Goal: Task Accomplishment & Management: Use online tool/utility

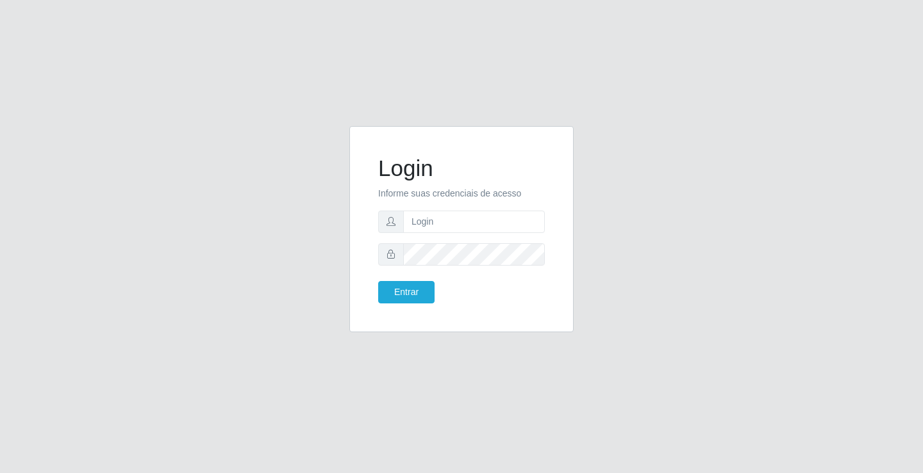
type input "[PERSON_NAME]"
click at [378, 281] on button "Entrar" at bounding box center [406, 292] width 56 height 22
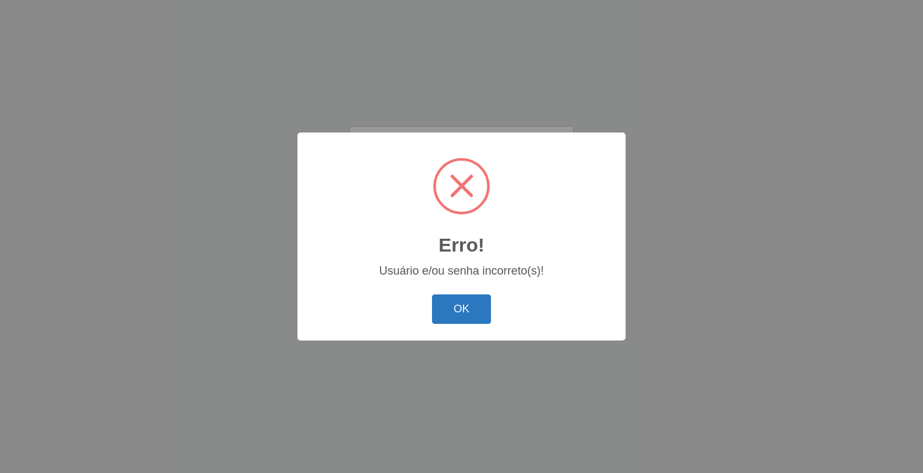
click at [459, 308] on button "OK" at bounding box center [462, 310] width 60 height 30
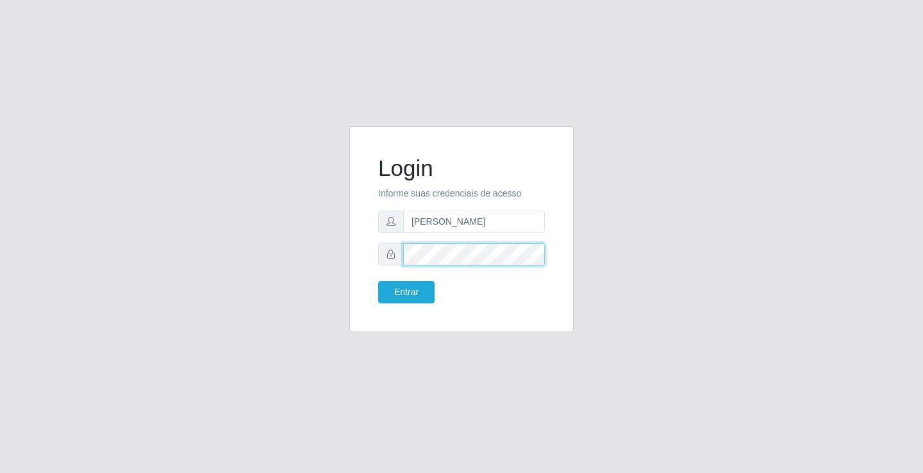
click at [393, 260] on div at bounding box center [461, 254] width 167 height 22
click at [404, 289] on button "Entrar" at bounding box center [406, 292] width 56 height 22
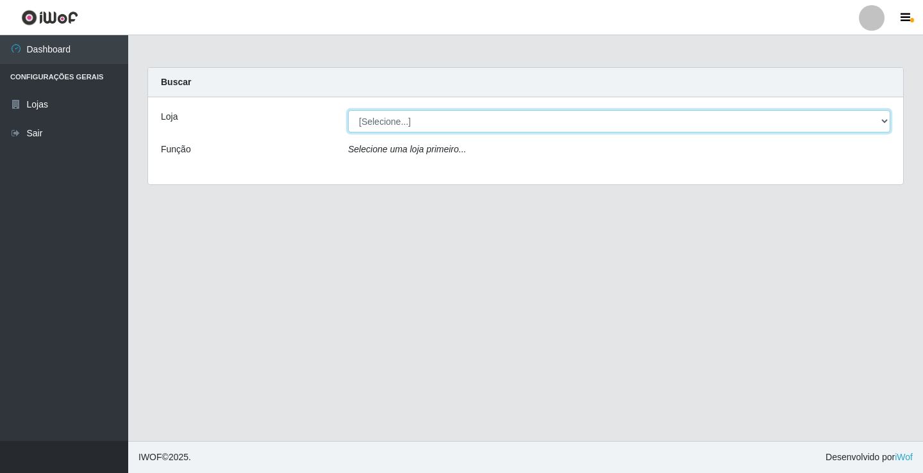
drag, startPoint x: 376, startPoint y: 118, endPoint x: 378, endPoint y: 129, distance: 11.7
click at [377, 118] on select "[Selecione...] Ideal - Conceição" at bounding box center [619, 121] width 542 height 22
select select "231"
click at [348, 110] on select "[Selecione...] Ideal - Conceição" at bounding box center [619, 121] width 542 height 22
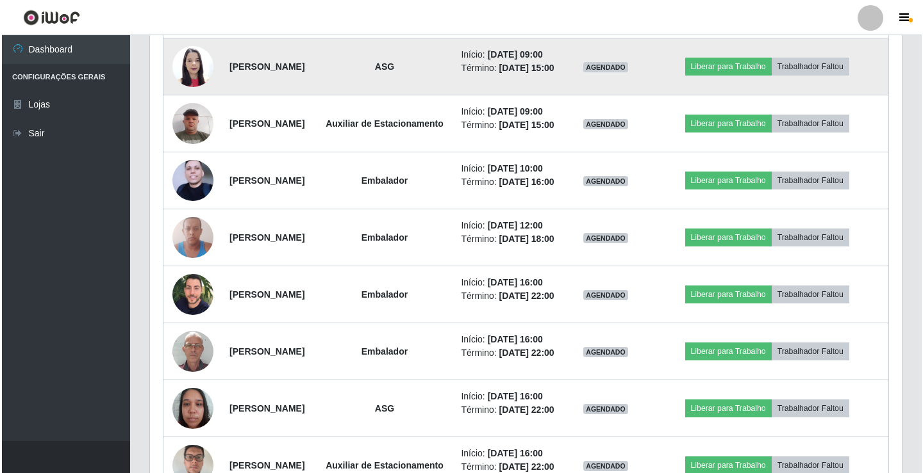
scroll to position [641, 0]
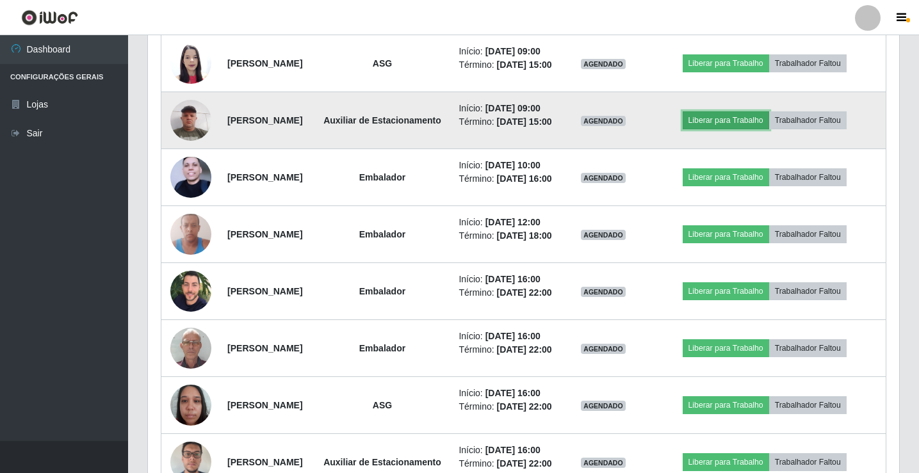
click at [728, 129] on button "Liberar para Trabalho" at bounding box center [726, 120] width 86 height 18
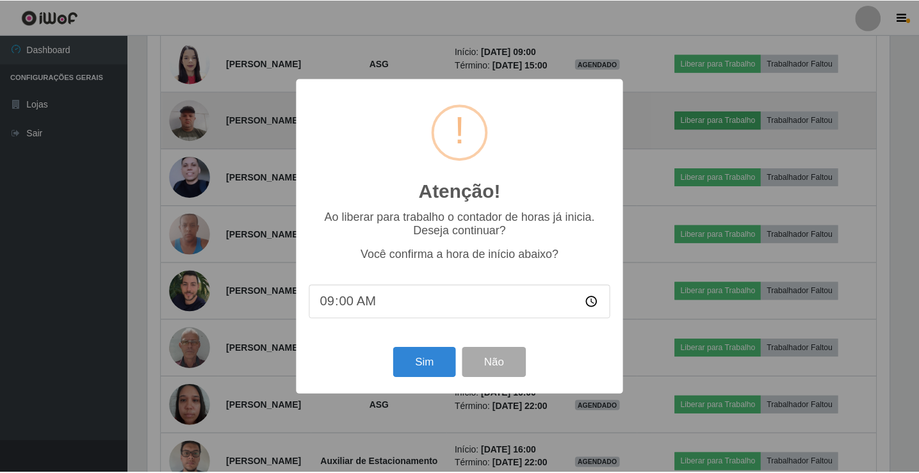
scroll to position [266, 745]
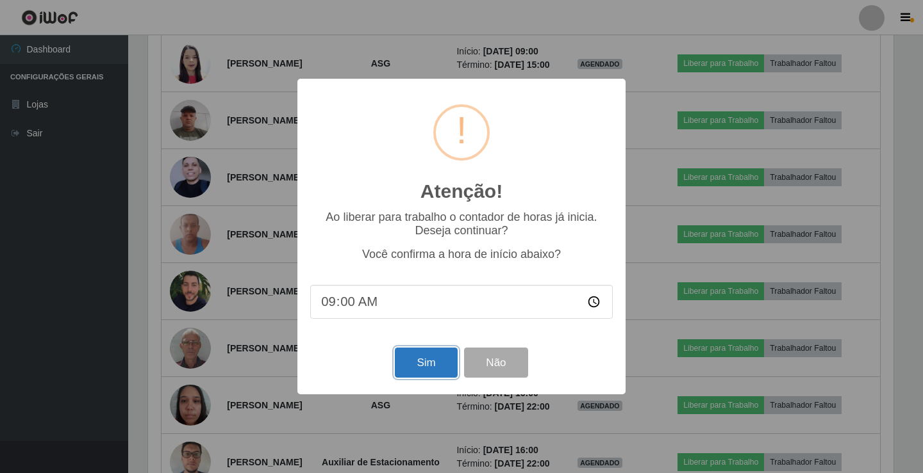
click at [436, 364] on button "Sim" at bounding box center [426, 363] width 62 height 30
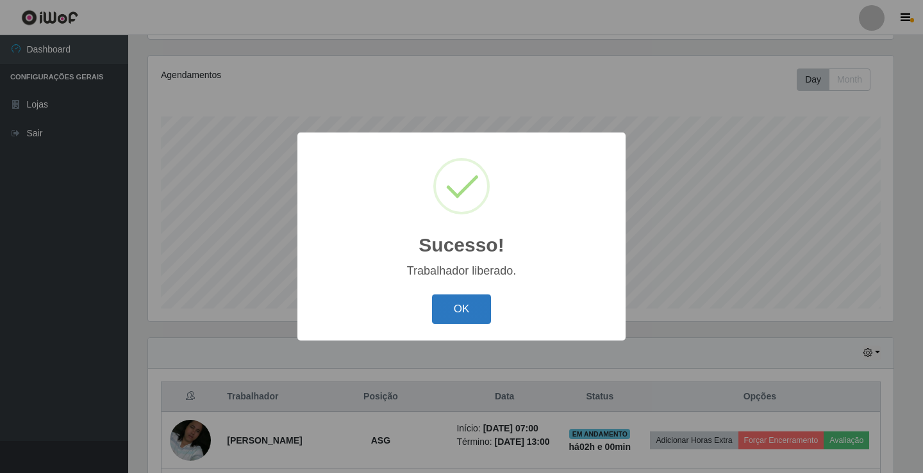
click at [472, 310] on button "OK" at bounding box center [462, 310] width 60 height 30
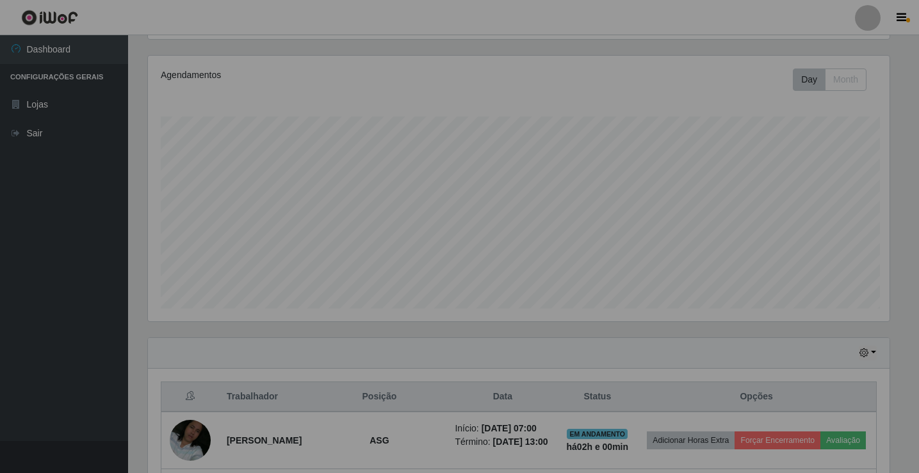
scroll to position [266, 751]
